Goal: Find specific page/section: Find specific page/section

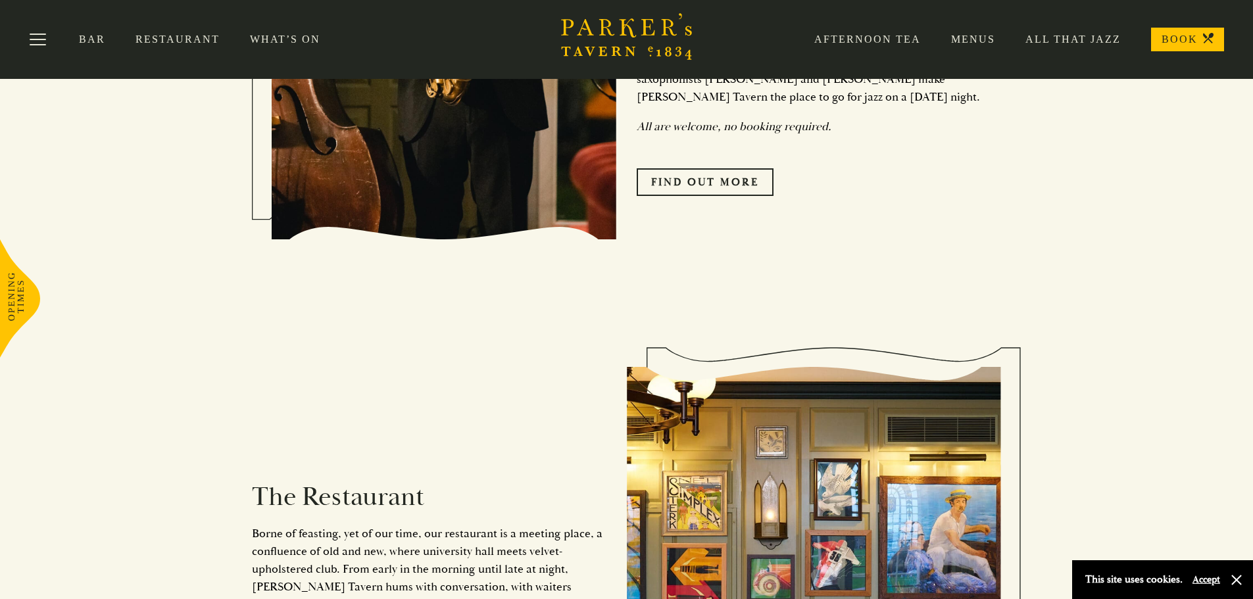
scroll to position [452, 0]
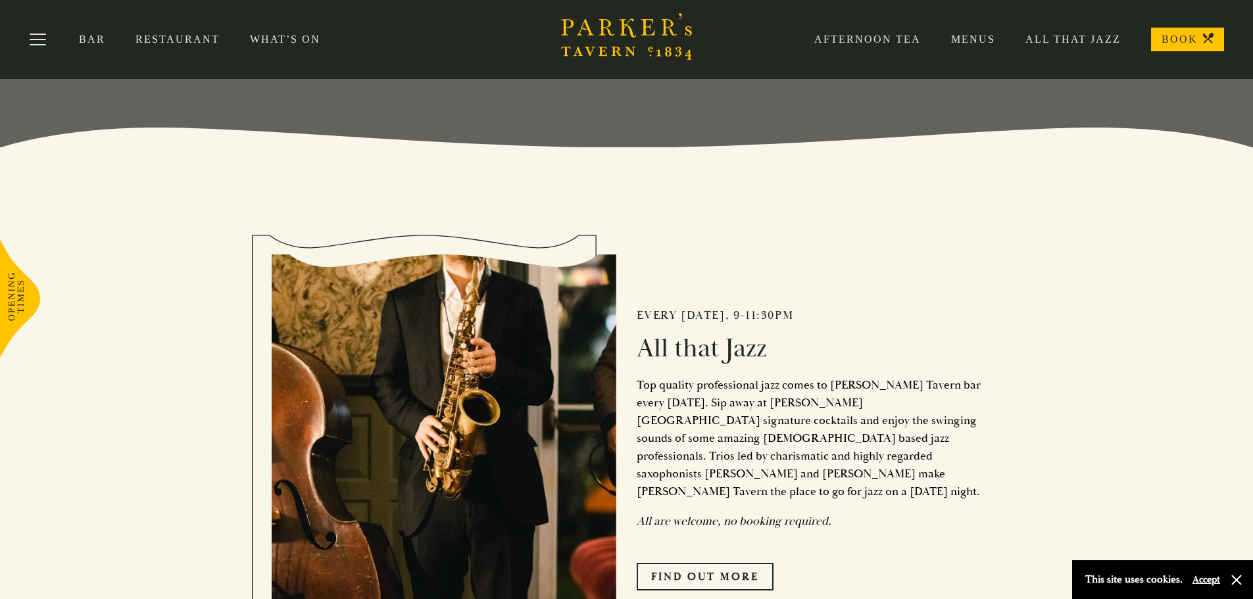
click at [171, 39] on link "Restaurant" at bounding box center [193, 39] width 114 height 13
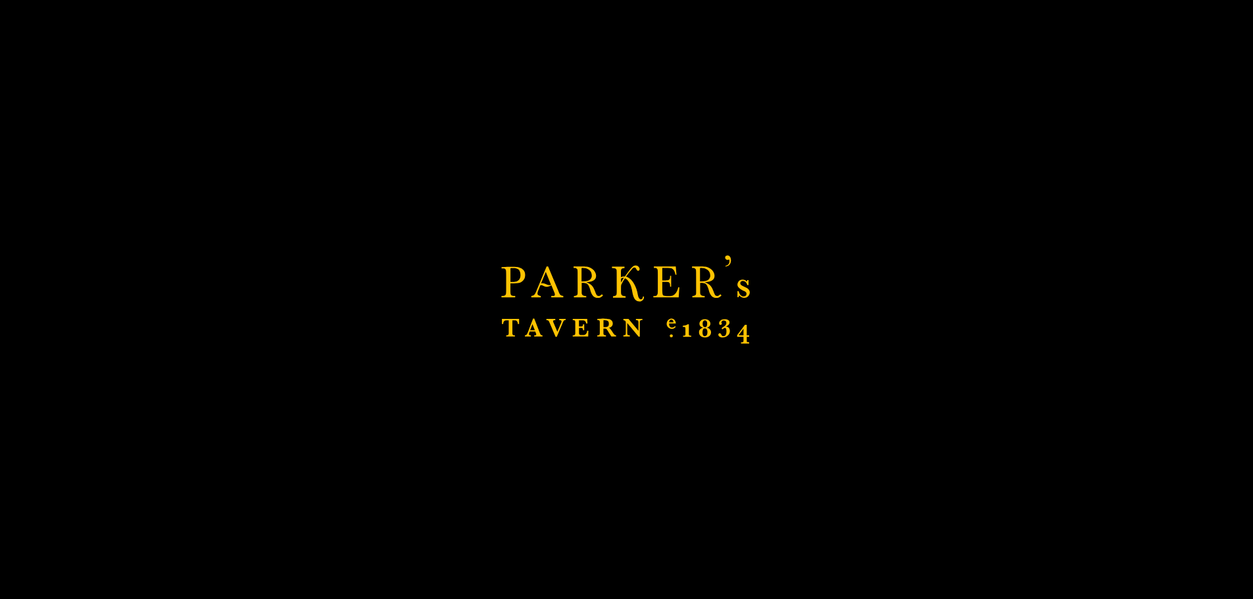
scroll to position [649, 0]
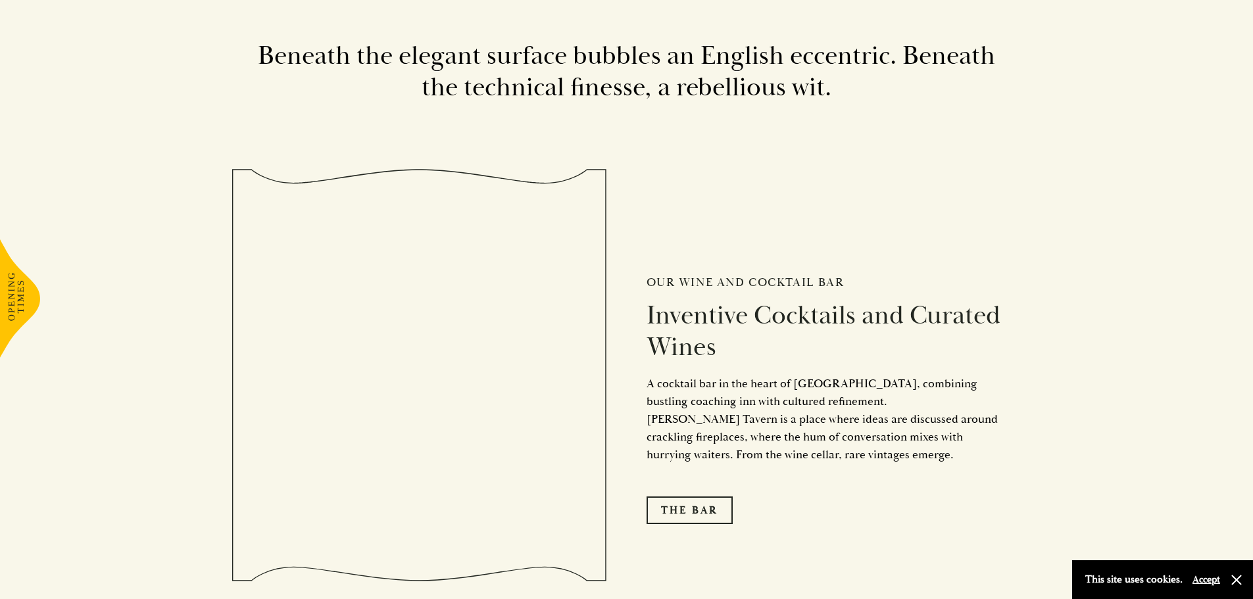
scroll to position [2171, 0]
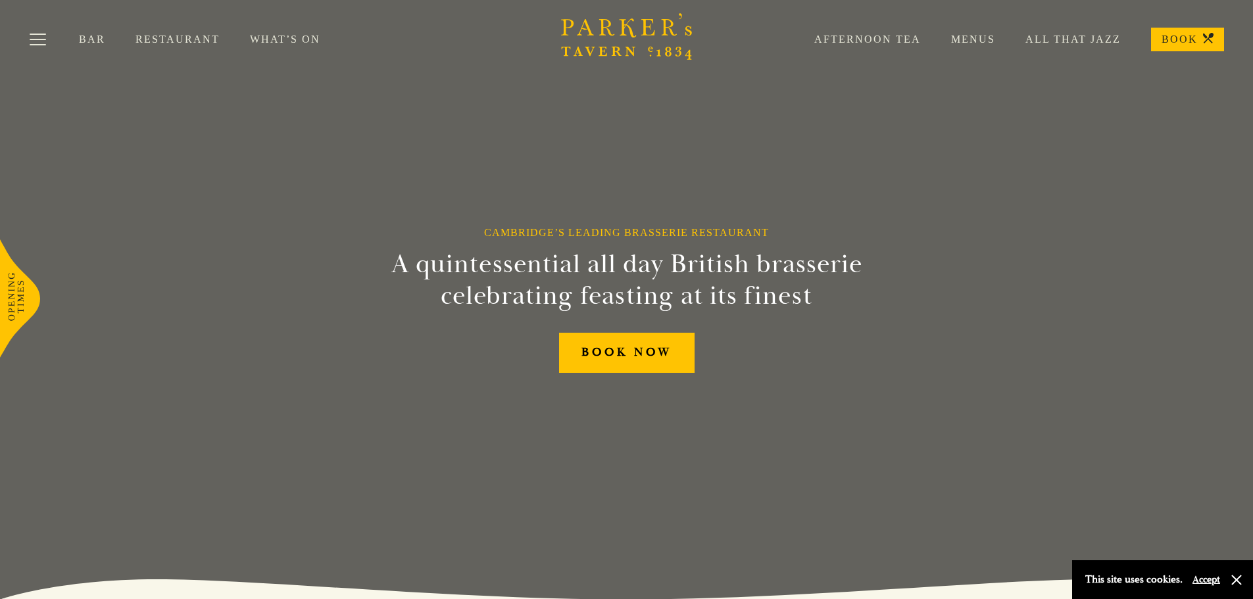
click at [185, 37] on link "Restaurant" at bounding box center [193, 39] width 114 height 13
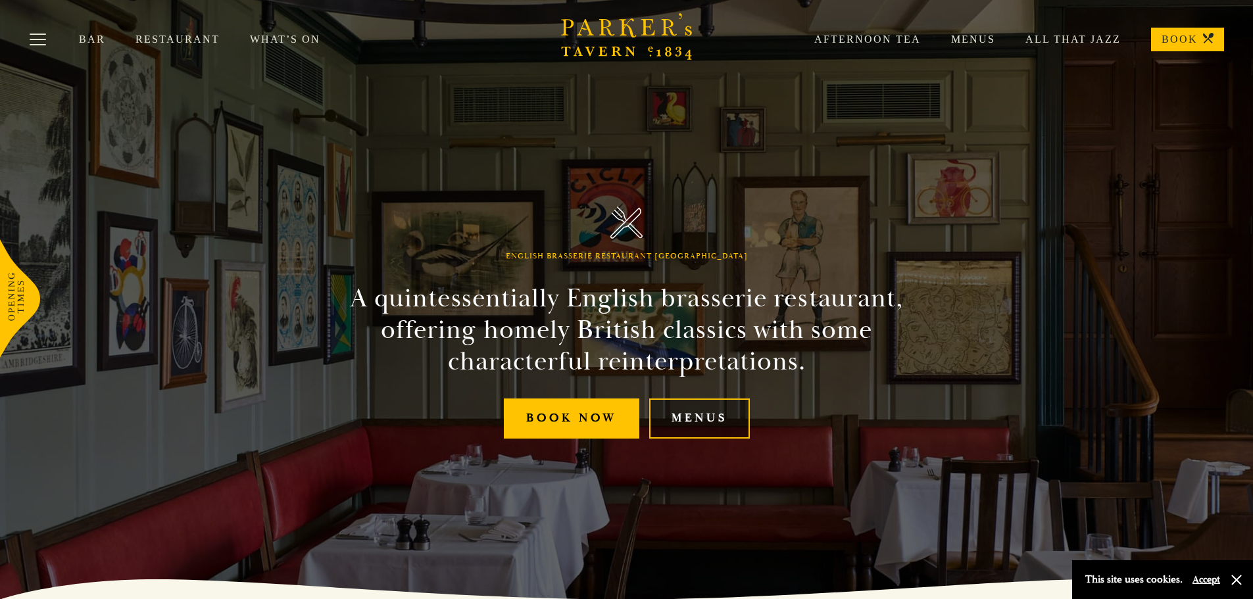
click at [683, 413] on link "Menus" at bounding box center [699, 419] width 101 height 40
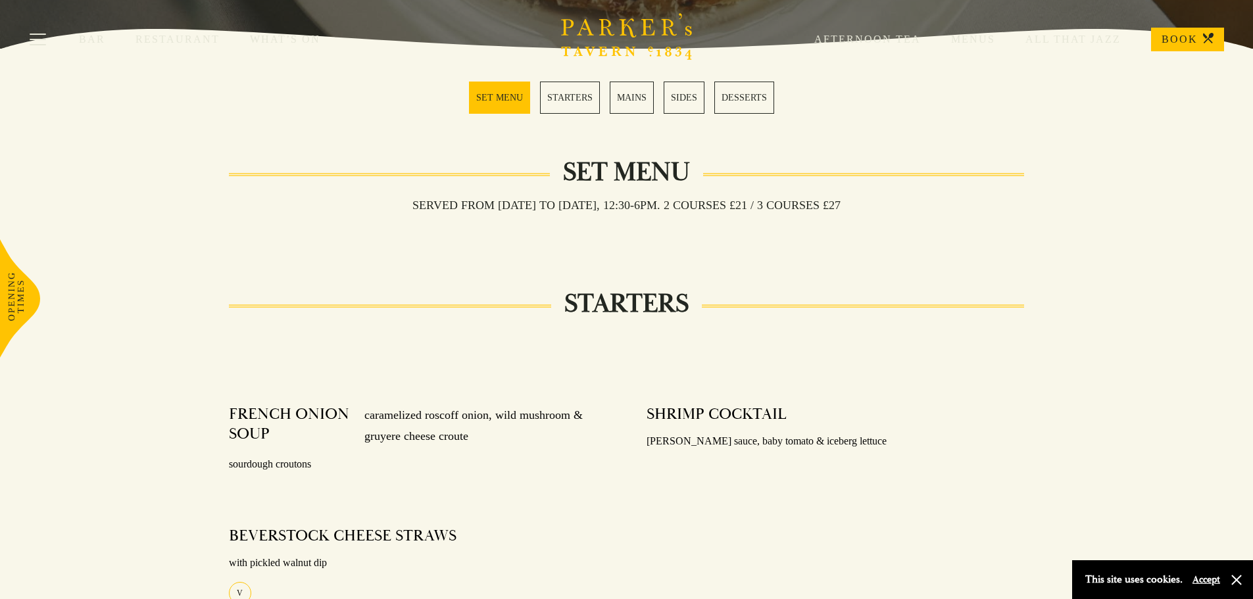
scroll to position [329, 0]
